Goal: Complete application form: Complete application form

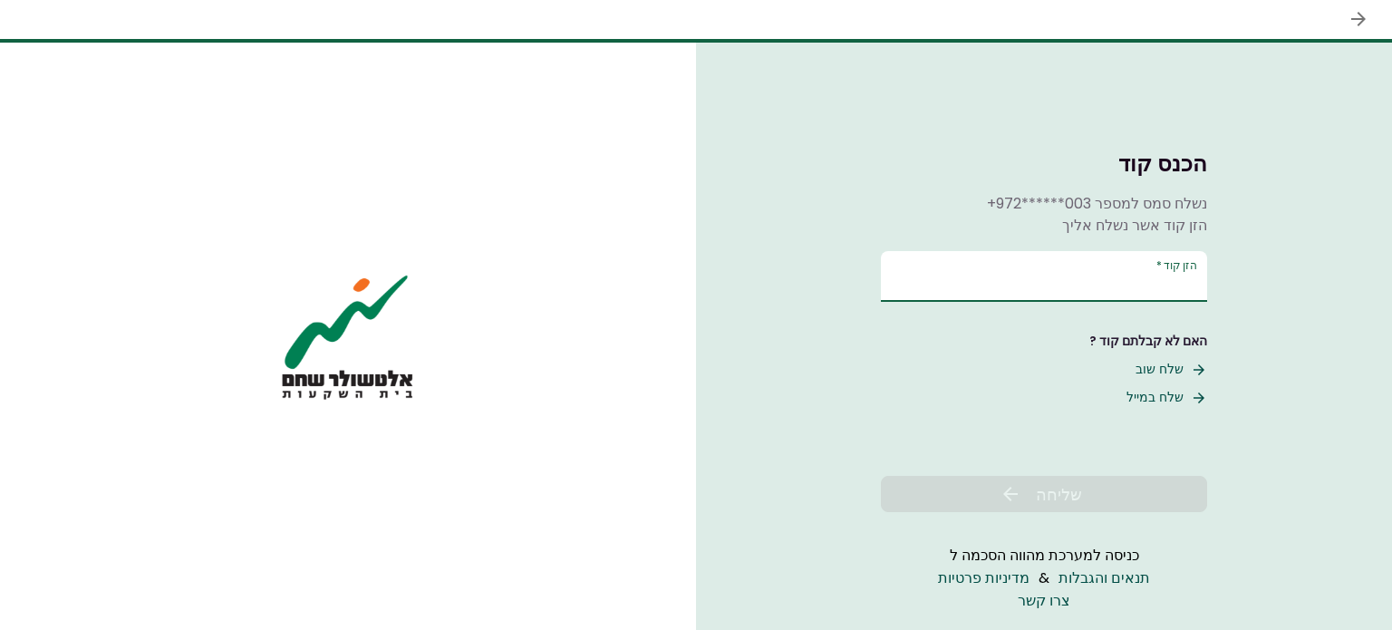
click at [1062, 283] on input "הזן קוד   *" at bounding box center [1044, 276] width 326 height 51
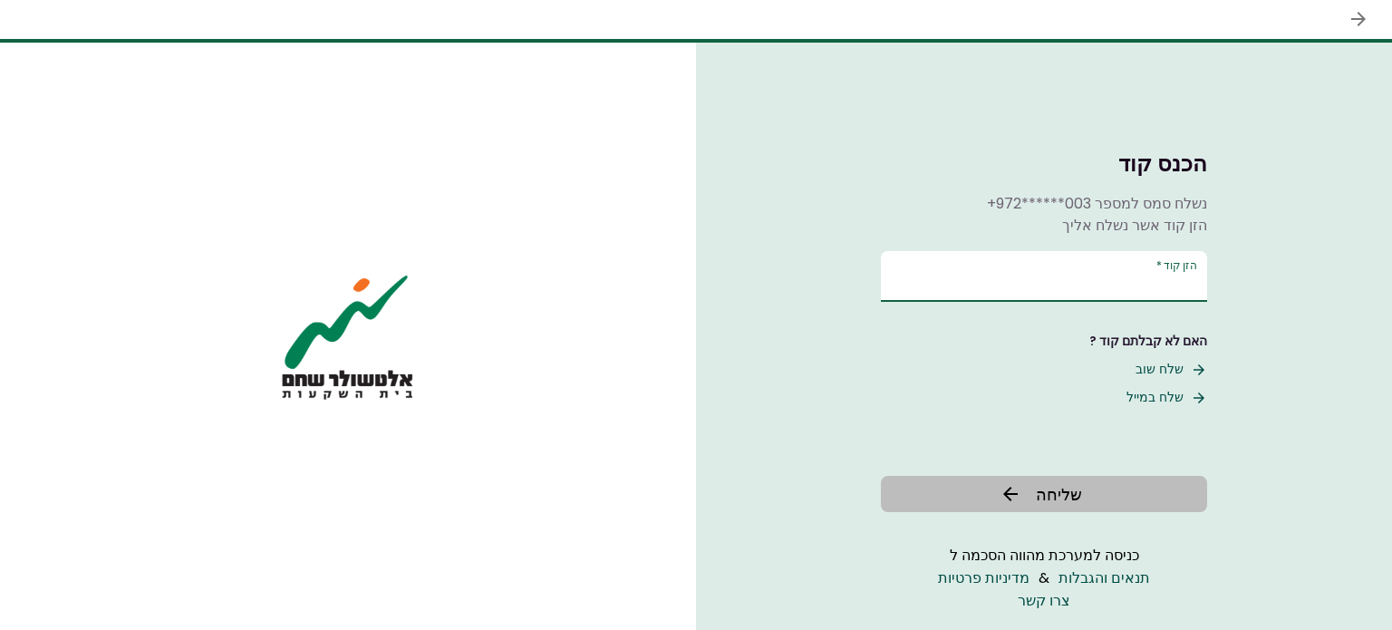
type input "******"
click at [1057, 485] on span "שליחה" at bounding box center [1059, 494] width 46 height 24
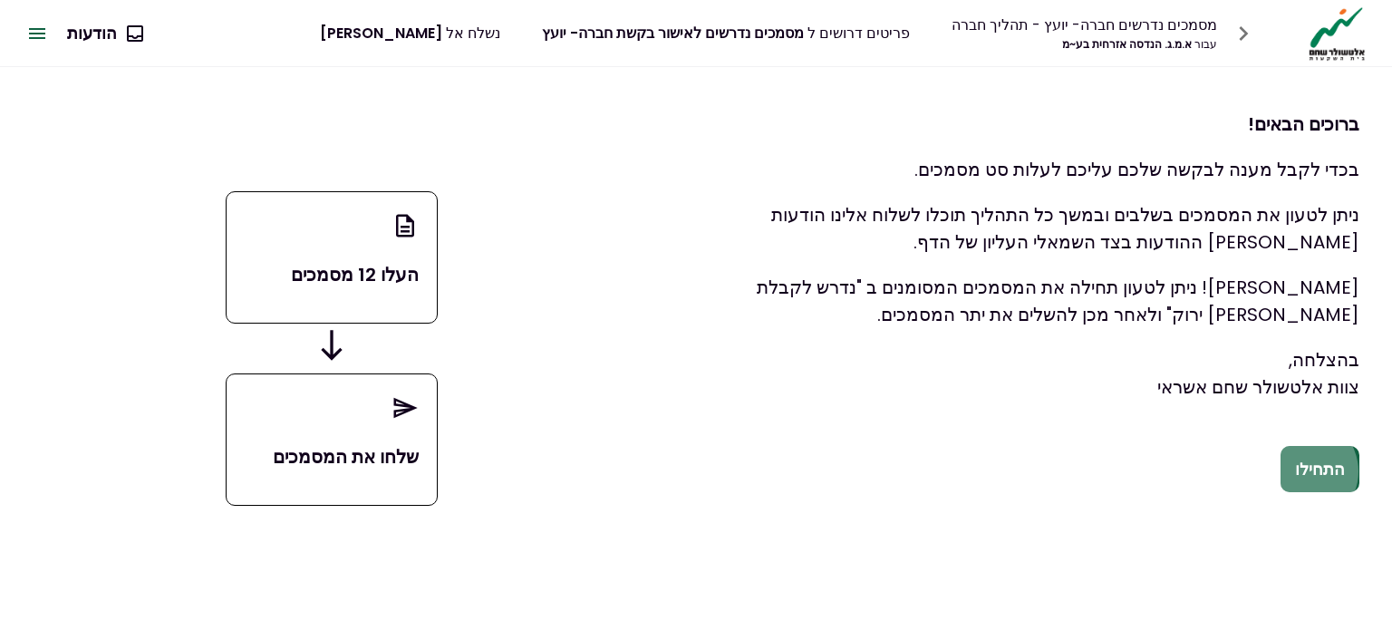
click at [1310, 472] on button "התחילו" at bounding box center [1320, 469] width 79 height 47
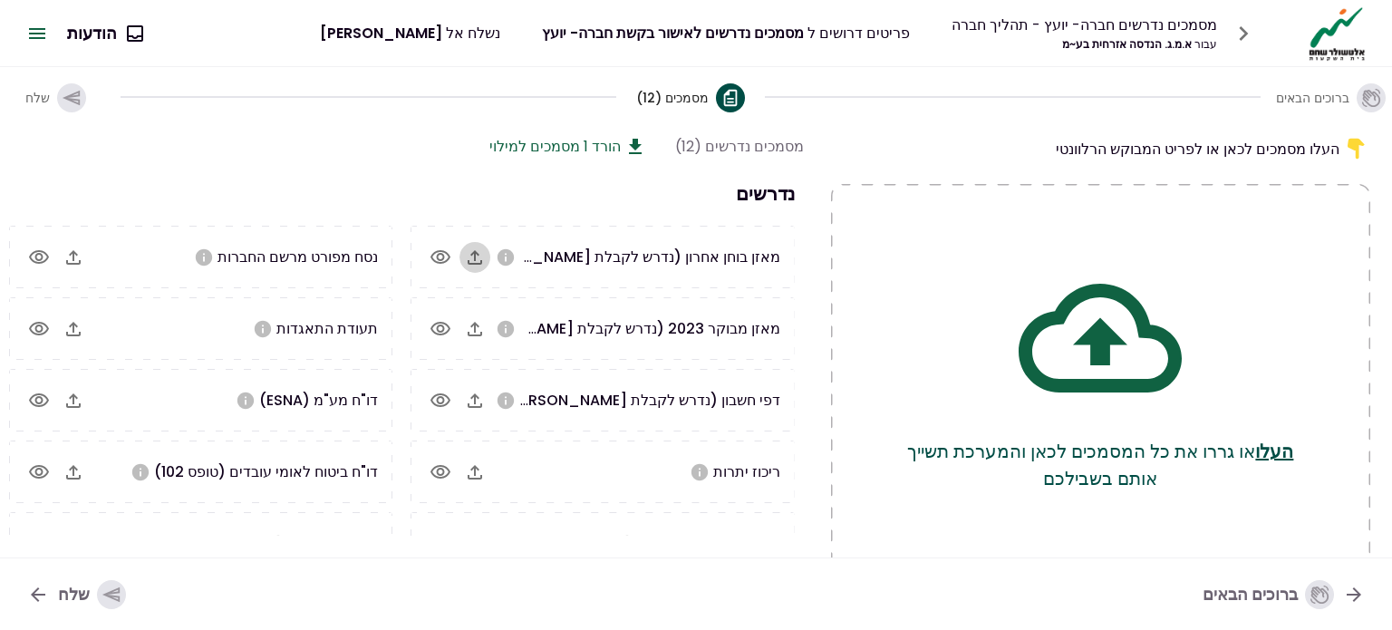
click at [484, 250] on icon "button" at bounding box center [475, 258] width 22 height 22
click at [474, 247] on icon "button" at bounding box center [475, 258] width 22 height 22
click at [471, 322] on icon "button" at bounding box center [475, 329] width 22 height 22
click at [478, 398] on icon "button" at bounding box center [475, 400] width 15 height 15
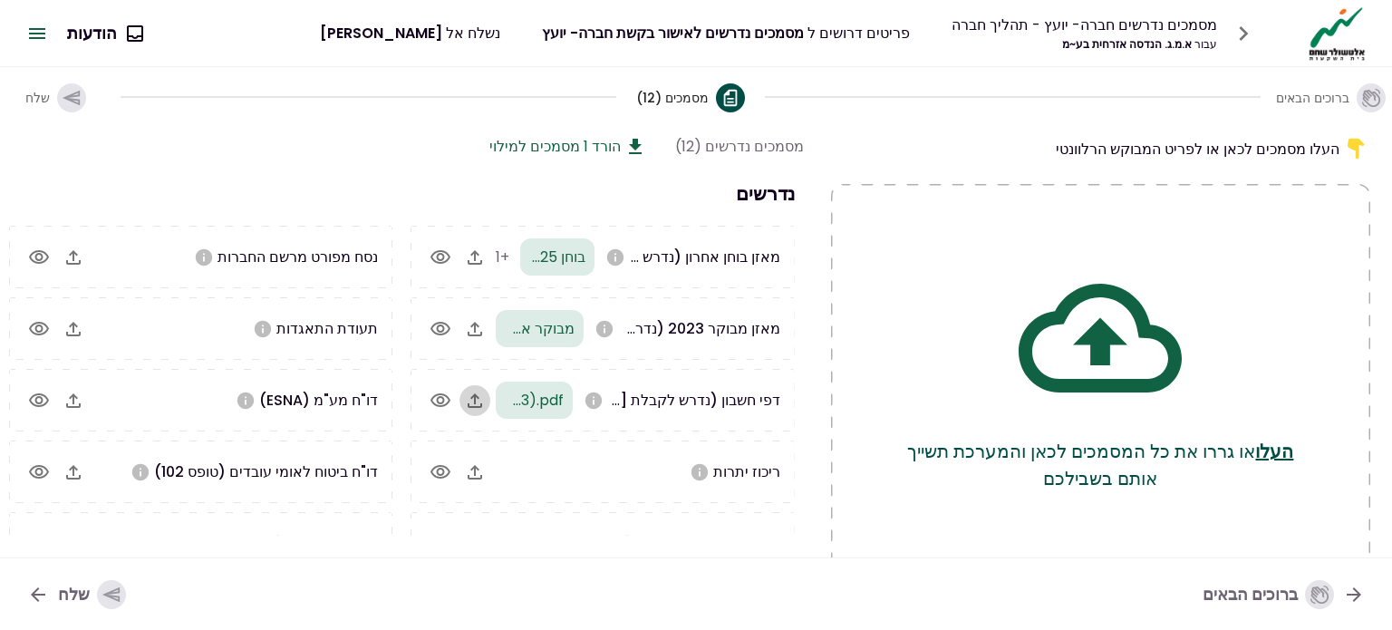
click at [475, 394] on icon "button" at bounding box center [475, 400] width 15 height 15
click at [475, 472] on icon "button" at bounding box center [475, 472] width 22 height 22
click at [478, 468] on icon "button" at bounding box center [475, 472] width 15 height 15
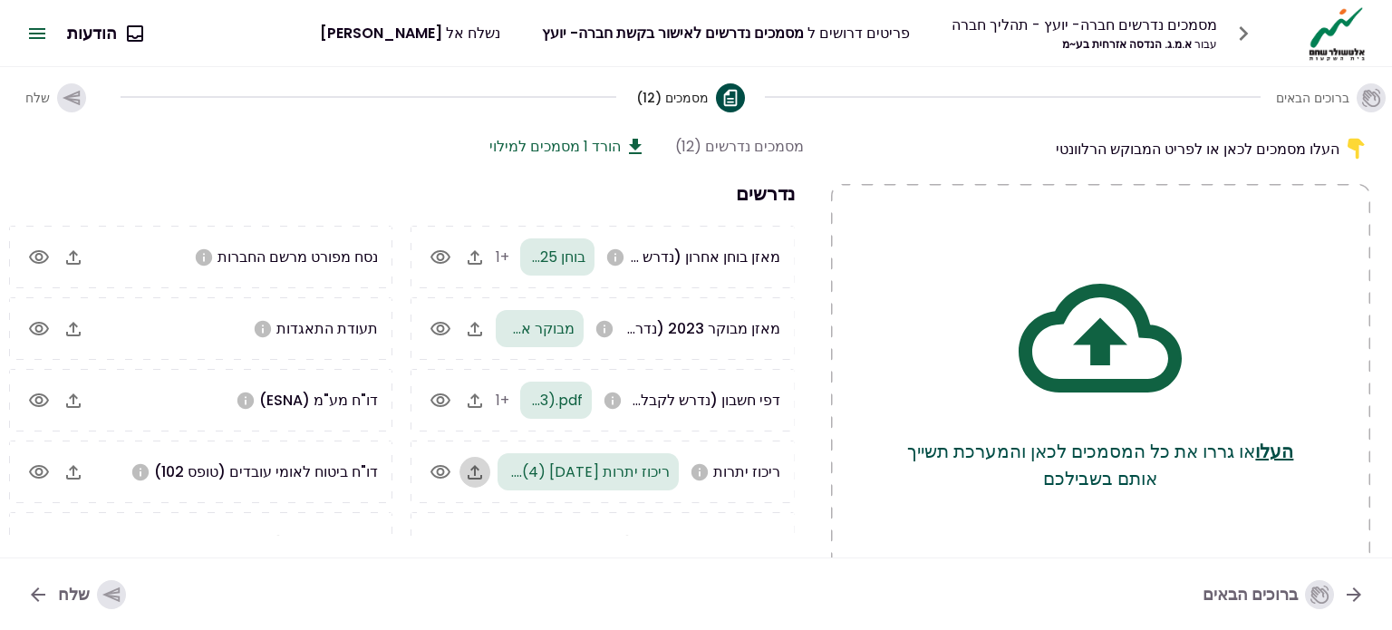
click at [474, 473] on icon "button" at bounding box center [475, 472] width 22 height 22
click at [76, 256] on icon "button" at bounding box center [73, 257] width 15 height 15
click at [76, 325] on icon "button" at bounding box center [73, 329] width 15 height 15
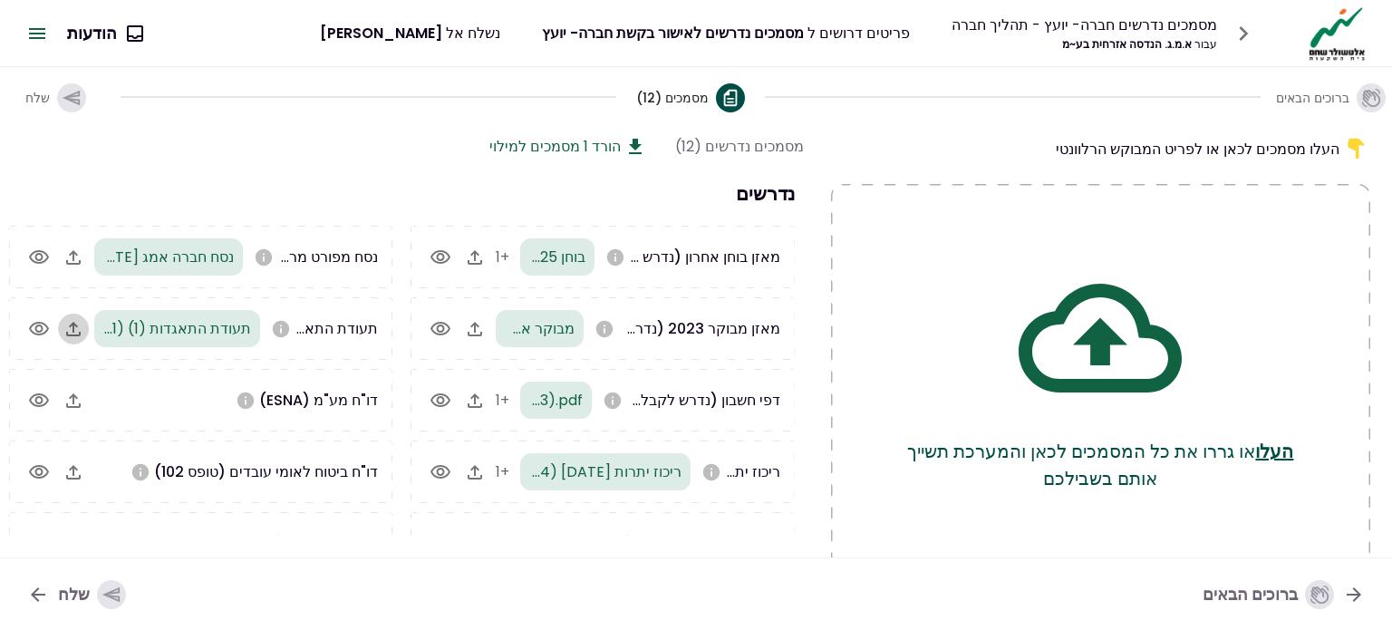
click at [80, 325] on icon "button" at bounding box center [73, 329] width 15 height 15
click at [76, 403] on icon "button" at bounding box center [74, 401] width 22 height 22
click at [76, 401] on icon "button" at bounding box center [73, 400] width 15 height 15
click at [76, 466] on icon "button" at bounding box center [73, 472] width 15 height 15
click at [76, 468] on icon "button" at bounding box center [73, 472] width 15 height 15
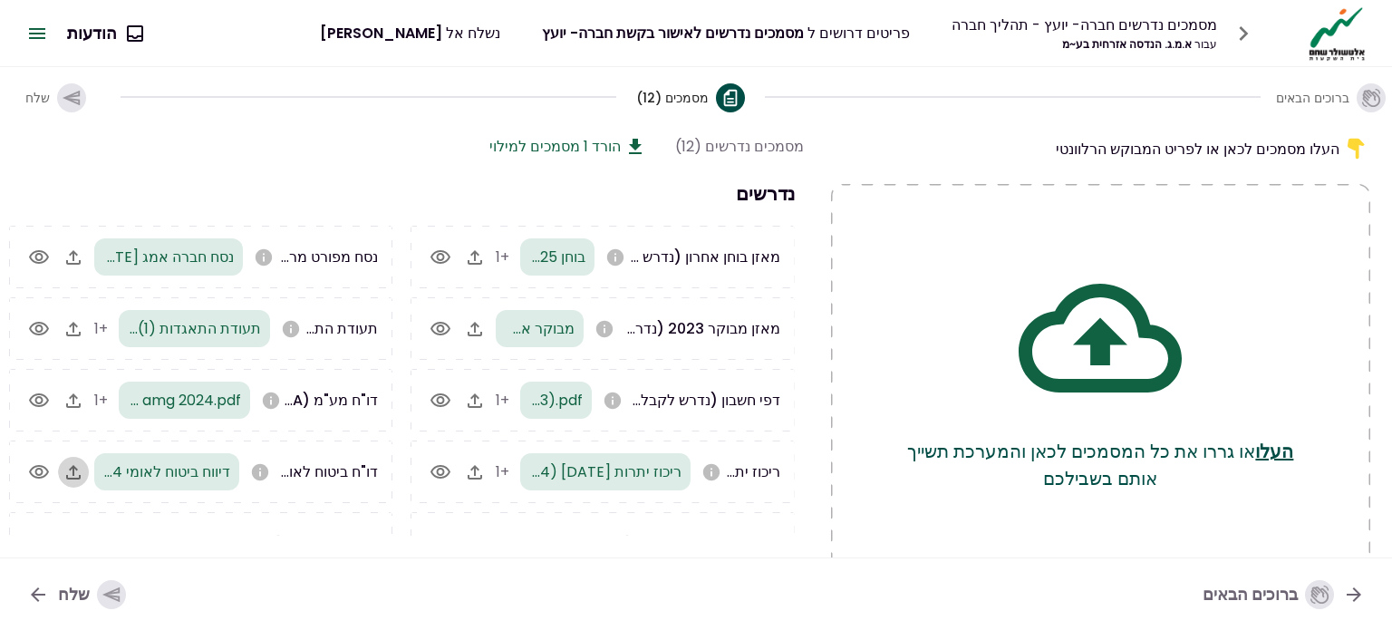
click at [78, 467] on icon "button" at bounding box center [73, 472] width 15 height 15
click at [456, 539] on div "העלו מסמכים לכאן או לפריט המבוקש הרלוונטי העלו או גררו את כל המסמכים לכאן והמער…" at bounding box center [696, 342] width 1392 height 432
click at [475, 394] on icon "button" at bounding box center [475, 400] width 15 height 15
click at [102, 587] on icon "button" at bounding box center [112, 595] width 20 height 20
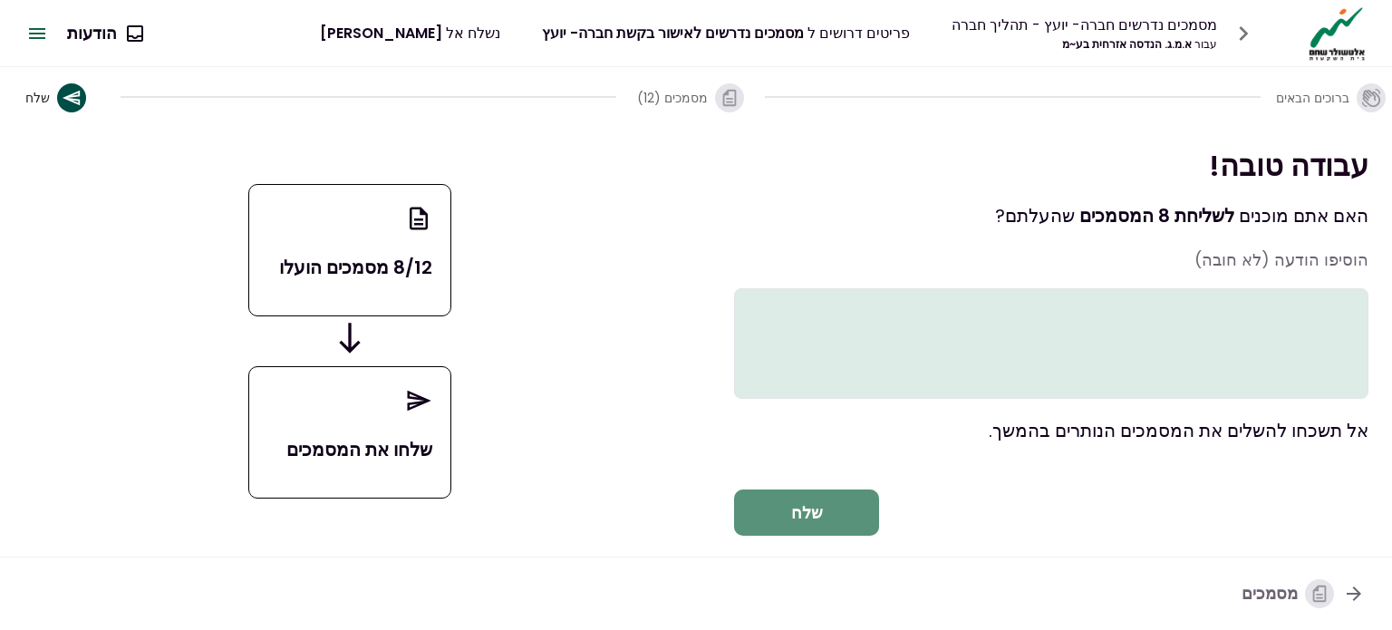
click at [789, 537] on button "שלח" at bounding box center [806, 513] width 145 height 47
